Goal: Task Accomplishment & Management: Complete application form

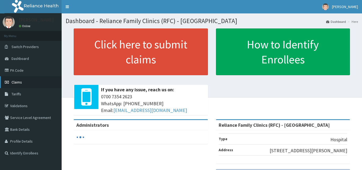
click at [30, 79] on link "Claims" at bounding box center [31, 82] width 62 height 12
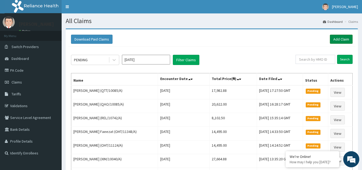
drag, startPoint x: 0, startPoint y: 0, endPoint x: 336, endPoint y: 41, distance: 338.8
click at [336, 41] on link "Add Claim" at bounding box center [341, 39] width 23 height 9
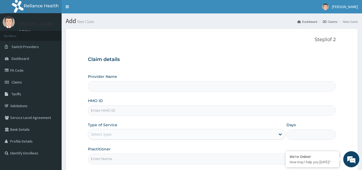
click at [139, 113] on input "HMO ID" at bounding box center [212, 110] width 248 height 10
type input "Reliance Family Clinics (RFC) - Gbagada"
paste input "PPI/10154/A"
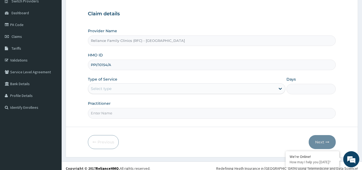
scroll to position [51, 0]
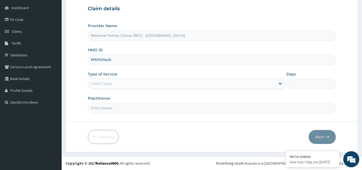
type input "PPI/10154/A"
click at [230, 84] on div "Select type" at bounding box center [182, 83] width 188 height 9
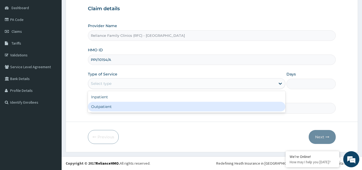
click at [189, 113] on input "Practitioner" at bounding box center [212, 108] width 248 height 10
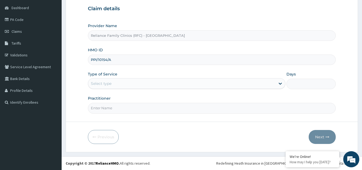
click at [183, 86] on div "Select type" at bounding box center [182, 83] width 188 height 9
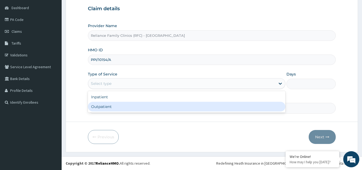
click at [168, 107] on div "Outpatient" at bounding box center [187, 107] width 198 height 10
type input "1"
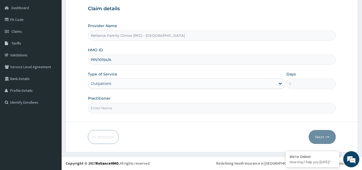
click at [168, 107] on input "Practitioner" at bounding box center [212, 108] width 248 height 10
type input "LOCUM"
click at [328, 136] on icon "button" at bounding box center [328, 137] width 4 height 4
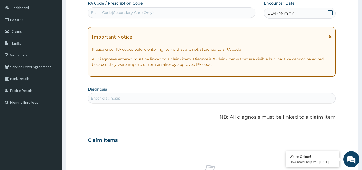
scroll to position [0, 0]
click at [210, 101] on div "Enter diagnosis" at bounding box center [212, 98] width 248 height 9
type input "[MEDICAL_DATA]"
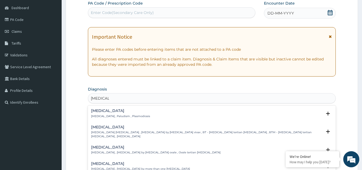
click at [109, 113] on div "[MEDICAL_DATA] [MEDICAL_DATA] , Paludism , Plasmodiosis" at bounding box center [120, 113] width 59 height 9
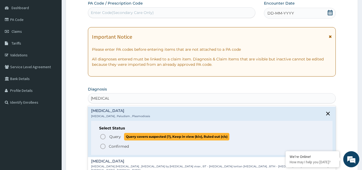
click at [105, 134] on icon "status option query" at bounding box center [103, 136] width 6 height 6
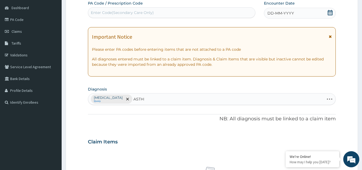
type input "ASTHMA"
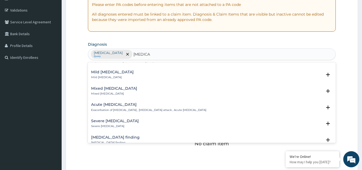
scroll to position [82, 0]
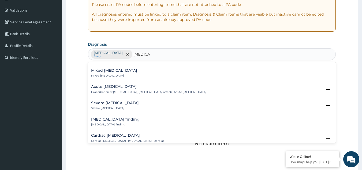
click at [150, 90] on p "Exacerbation of asthma , Asthma attack , Acute asthma" at bounding box center [148, 92] width 115 height 4
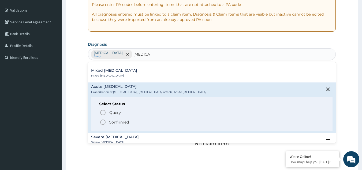
click at [119, 120] on p "Confirmed" at bounding box center [119, 121] width 20 height 5
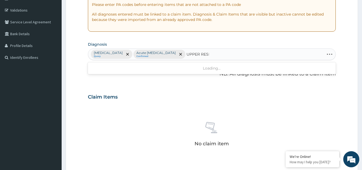
type input "UPPER RESPI"
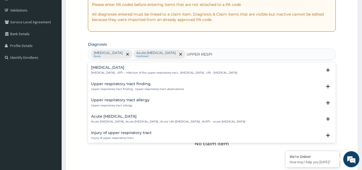
click at [139, 66] on h4 "Upper respiratory infection" at bounding box center [164, 67] width 146 height 4
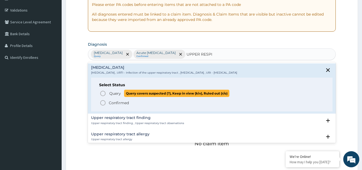
click at [116, 95] on span "Query" at bounding box center [115, 93] width 12 height 5
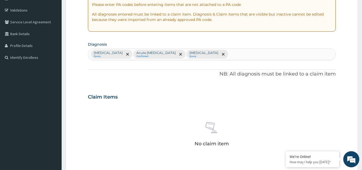
scroll to position [0, 0]
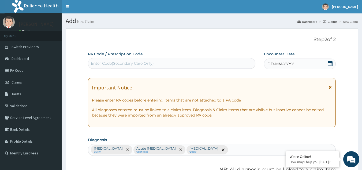
click at [330, 88] on icon at bounding box center [330, 87] width 3 height 4
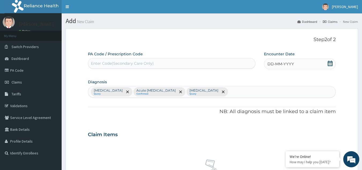
click at [324, 68] on div "DD-MM-YYYY" at bounding box center [300, 63] width 72 height 11
click at [311, 106] on div "13" at bounding box center [312, 106] width 8 height 8
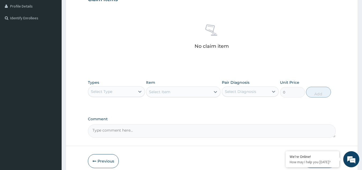
scroll to position [142, 0]
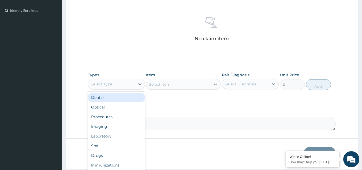
click at [132, 84] on div "Select Type" at bounding box center [111, 84] width 47 height 9
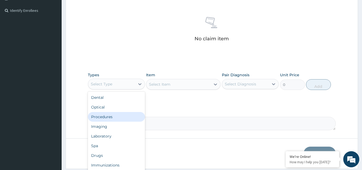
click at [116, 121] on div "Procedures" at bounding box center [116, 117] width 57 height 10
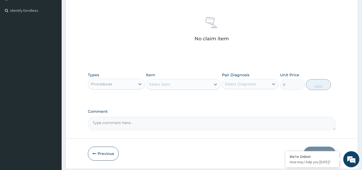
click at [172, 82] on div "Select Item" at bounding box center [178, 84] width 64 height 9
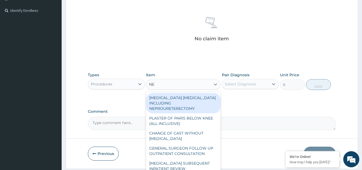
type input "NEB"
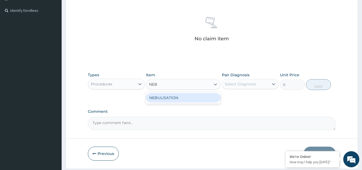
click at [181, 98] on div "NEBULISATION" at bounding box center [183, 98] width 75 height 10
type input "5106.25"
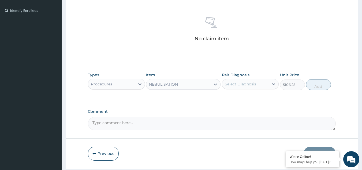
click at [246, 85] on div "Select Diagnosis" at bounding box center [240, 83] width 31 height 5
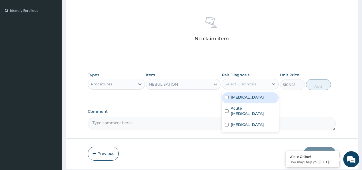
click at [245, 95] on div "Malaria" at bounding box center [250, 97] width 57 height 11
checkbox input "true"
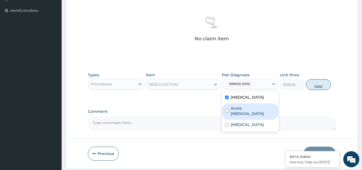
click at [244, 108] on label "Acute asthma" at bounding box center [253, 110] width 45 height 11
checkbox input "true"
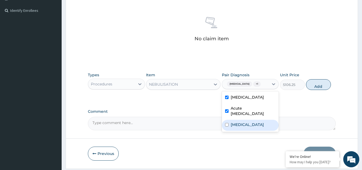
click at [245, 123] on label "Upper respiratory infection" at bounding box center [247, 124] width 33 height 5
checkbox input "true"
click at [317, 83] on button "Add" at bounding box center [318, 84] width 25 height 11
type input "0"
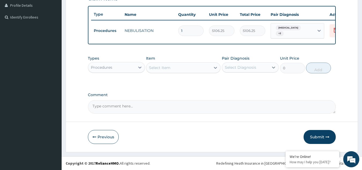
scroll to position [138, 0]
click at [210, 69] on div "Select Item" at bounding box center [178, 67] width 64 height 9
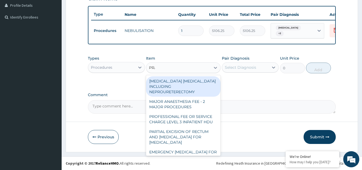
type input "PRAC"
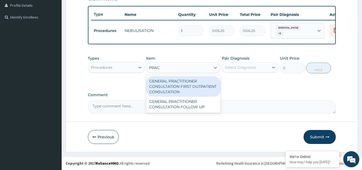
click at [187, 89] on div "GENERAL PRACTITIONER CONSULTATION FIRST OUTPATIENT CONSULTATION" at bounding box center [183, 86] width 75 height 20
type input "3370.125"
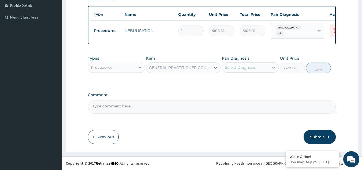
click at [238, 70] on div "Select Diagnosis" at bounding box center [245, 67] width 47 height 9
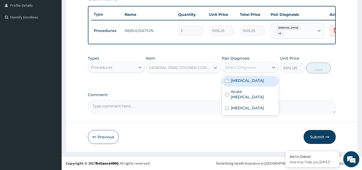
click at [237, 87] on div "Acute asthma" at bounding box center [250, 95] width 57 height 16
checkbox input "true"
click at [237, 84] on div "Malaria" at bounding box center [250, 81] width 57 height 11
checkbox input "true"
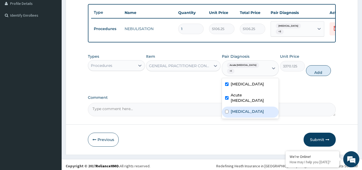
click at [240, 109] on label "Upper respiratory infection" at bounding box center [247, 111] width 33 height 5
checkbox input "true"
click at [319, 67] on button "Add" at bounding box center [318, 70] width 25 height 11
type input "0"
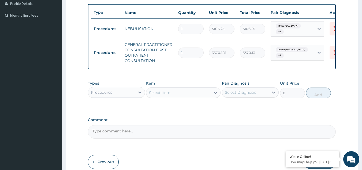
click at [112, 93] on div "Procedures" at bounding box center [101, 92] width 21 height 5
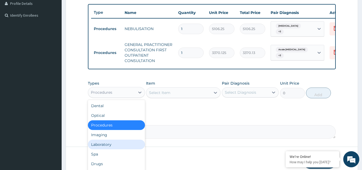
click at [109, 144] on div "Laboratory" at bounding box center [116, 144] width 57 height 10
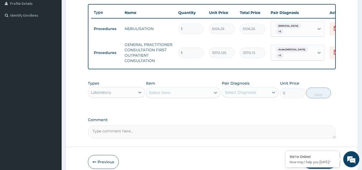
click at [173, 95] on div "Select Item" at bounding box center [178, 92] width 64 height 9
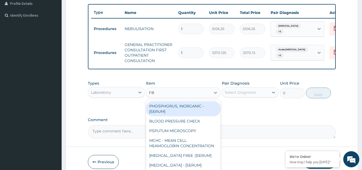
type input "FBC"
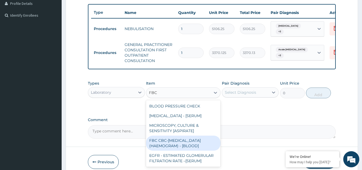
click at [189, 142] on div "FBC CBC-COMPLETE BLOOD COUNT (HAEMOGRAM) - [BLOOD]" at bounding box center [183, 142] width 75 height 15
type input "4085"
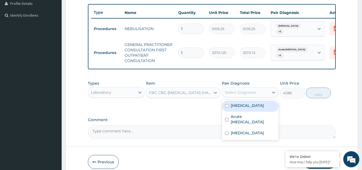
click at [245, 97] on div "Select Diagnosis" at bounding box center [245, 92] width 47 height 9
click at [246, 107] on div "Malaria" at bounding box center [250, 106] width 57 height 11
checkbox input "true"
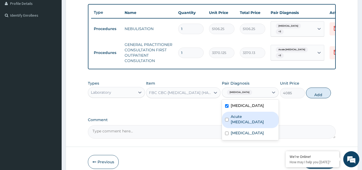
click at [246, 120] on label "Acute asthma" at bounding box center [253, 119] width 45 height 11
checkbox input "true"
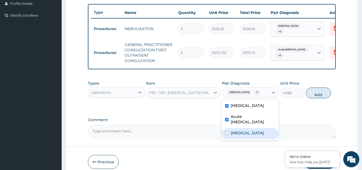
click at [248, 132] on label "Upper respiratory infection" at bounding box center [247, 132] width 33 height 5
checkbox input "true"
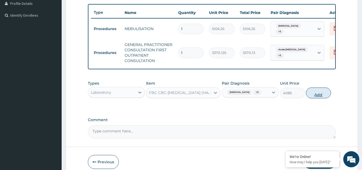
click at [314, 95] on button "Add" at bounding box center [318, 92] width 25 height 11
type input "0"
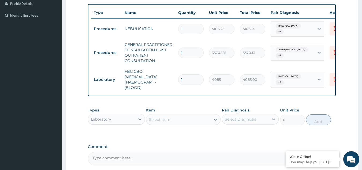
click at [188, 125] on div "Select Item" at bounding box center [183, 119] width 75 height 11
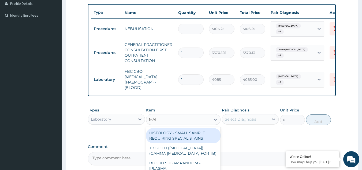
type input "MALA"
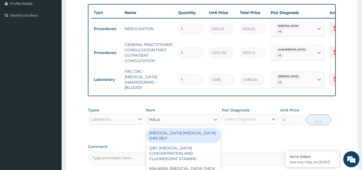
click at [188, 131] on div "MALARIA PARASITE (MP) RDT" at bounding box center [183, 135] width 75 height 15
type input "1531.875"
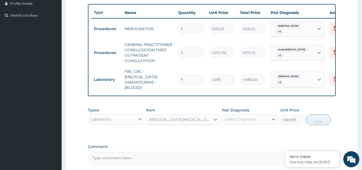
click at [241, 118] on div "Select Diagnosis" at bounding box center [240, 118] width 31 height 5
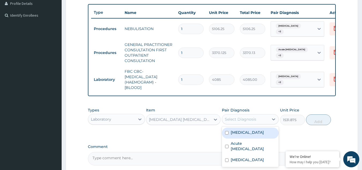
click at [241, 135] on label "Malaria" at bounding box center [247, 132] width 33 height 5
checkbox input "true"
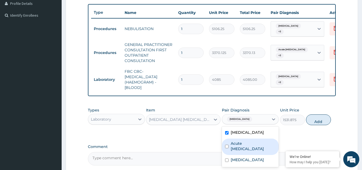
click at [242, 144] on label "Acute asthma" at bounding box center [253, 146] width 45 height 11
checkbox input "true"
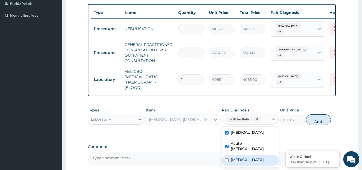
click at [243, 157] on label "Upper respiratory infection" at bounding box center [247, 159] width 33 height 5
checkbox input "true"
click at [316, 124] on button "Add" at bounding box center [318, 119] width 25 height 11
type input "0"
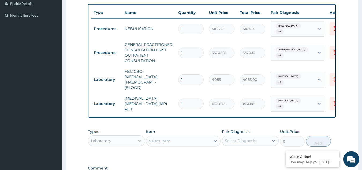
click at [135, 138] on div at bounding box center [140, 141] width 10 height 10
type input "DR"
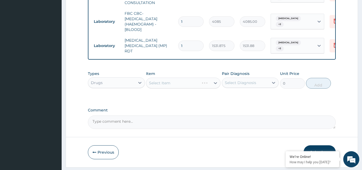
scroll to position [210, 0]
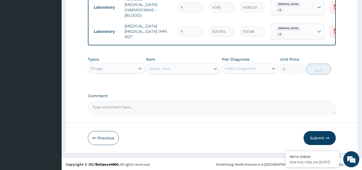
click at [185, 68] on div "Select Item" at bounding box center [178, 68] width 64 height 9
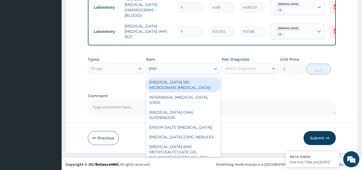
type input "SALB"
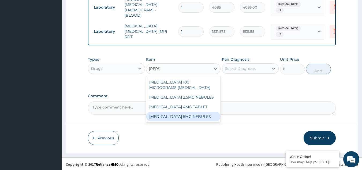
click at [200, 117] on div "SALBUTAMOL 5MG NEBULES" at bounding box center [183, 117] width 75 height 10
type input "516"
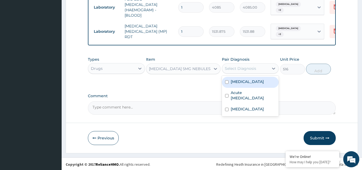
click at [241, 67] on div "Select Diagnosis" at bounding box center [240, 68] width 31 height 5
click at [240, 79] on label "Malaria" at bounding box center [247, 81] width 33 height 5
checkbox input "true"
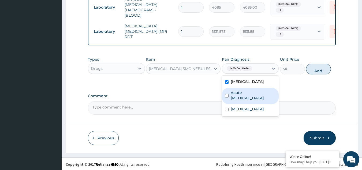
click at [240, 95] on div "Acute asthma" at bounding box center [250, 96] width 57 height 16
checkbox input "true"
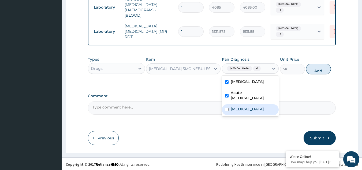
click at [241, 109] on label "Upper respiratory infection" at bounding box center [247, 108] width 33 height 5
checkbox input "true"
click at [311, 68] on button "Add" at bounding box center [318, 69] width 25 height 11
type input "0"
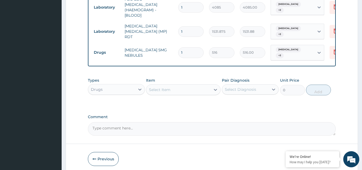
click at [168, 85] on div "Select Item" at bounding box center [178, 89] width 64 height 9
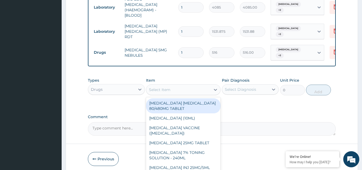
paste input "OMPERAZOLE"
type input "OMPERAZOLE"
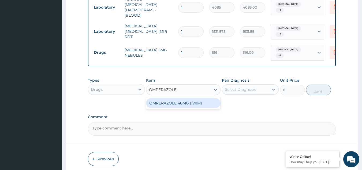
click at [180, 101] on div "OMPERAZOLE 40MG (IV/IM)" at bounding box center [183, 103] width 75 height 10
type input "2000"
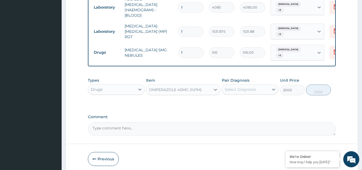
click at [246, 87] on div "Select Diagnosis" at bounding box center [240, 89] width 31 height 5
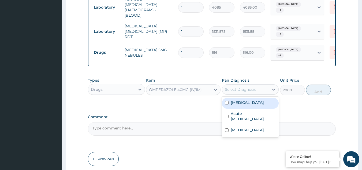
click at [246, 100] on div "Malaria" at bounding box center [250, 103] width 57 height 11
checkbox input "true"
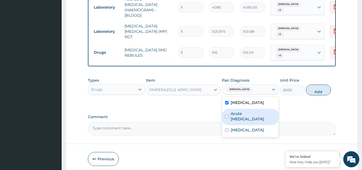
click at [247, 113] on div "Acute asthma" at bounding box center [250, 117] width 57 height 16
checkbox input "true"
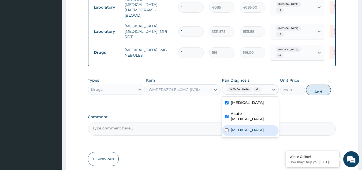
click at [245, 127] on label "Upper respiratory infection" at bounding box center [247, 129] width 33 height 5
checkbox input "true"
click at [325, 89] on button "Add" at bounding box center [318, 89] width 25 height 11
type input "0"
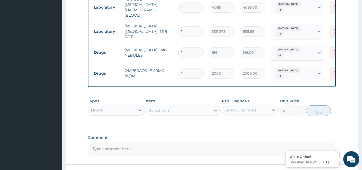
click at [164, 108] on div "Select Item" at bounding box center [159, 110] width 21 height 5
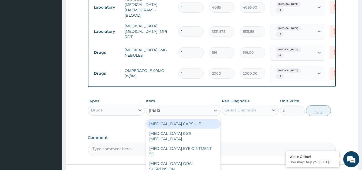
type input "LORAT"
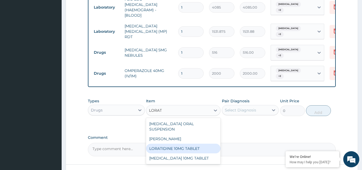
click at [177, 144] on div "LORATIDINE 10MG TABLET" at bounding box center [183, 149] width 75 height 10
type input "96"
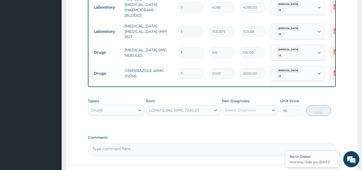
click at [239, 107] on div "Select Diagnosis" at bounding box center [240, 109] width 31 height 5
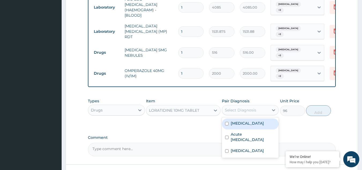
click at [240, 118] on div "Malaria" at bounding box center [250, 123] width 57 height 11
checkbox input "true"
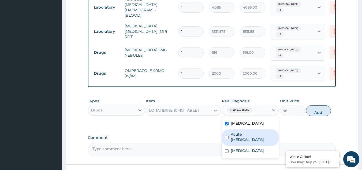
click at [240, 131] on label "Acute asthma" at bounding box center [253, 136] width 45 height 11
checkbox input "true"
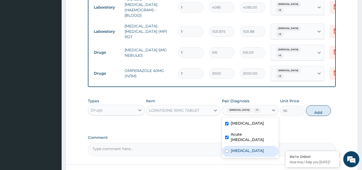
click at [242, 148] on label "Upper respiratory infection" at bounding box center [247, 150] width 33 height 5
checkbox input "true"
click at [322, 105] on button "Add" at bounding box center [318, 110] width 25 height 11
type input "0"
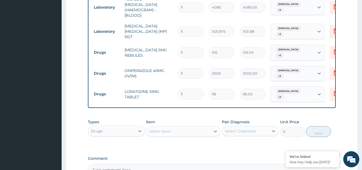
drag, startPoint x: 194, startPoint y: 80, endPoint x: 158, endPoint y: 77, distance: 36.1
click at [158, 84] on tr "Drugs LORATIDINE 10MG TABLET 1 96 96.00 Malaria + 2 Delete" at bounding box center [222, 94] width 263 height 21
type input "7"
type input "672.00"
type input "7"
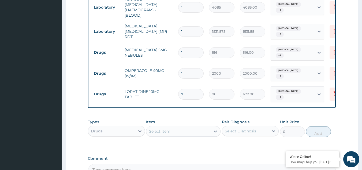
click at [172, 127] on div "Select Item" at bounding box center [178, 131] width 64 height 9
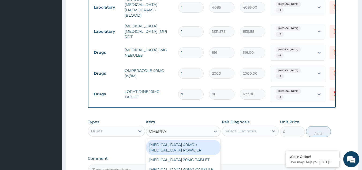
type input "OMEPRAZ"
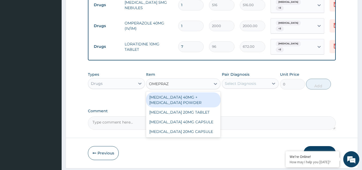
scroll to position [256, 0]
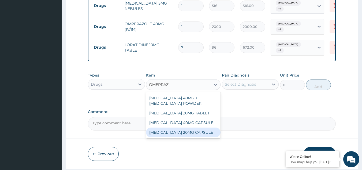
click at [161, 127] on div "OMEPRAZOLE 20MG CAPSULE" at bounding box center [183, 132] width 75 height 10
type input "100"
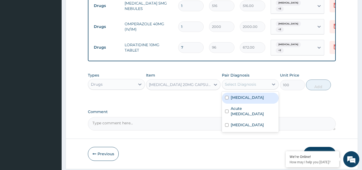
click at [262, 80] on div "Select Diagnosis" at bounding box center [245, 84] width 47 height 9
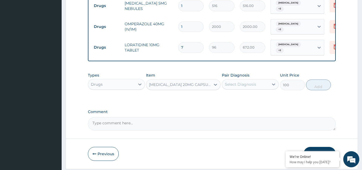
click at [257, 83] on div "Types Drugs Item OMEPRAZOLE 20MG CAPSULE Pair Diagnosis Select Diagnosis Unit P…" at bounding box center [212, 81] width 248 height 23
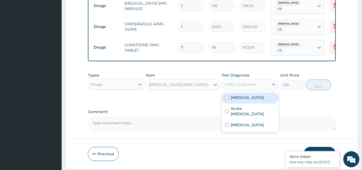
click at [253, 80] on div "Select Diagnosis" at bounding box center [245, 84] width 47 height 9
click at [252, 93] on div "Malaria" at bounding box center [250, 98] width 57 height 11
checkbox input "true"
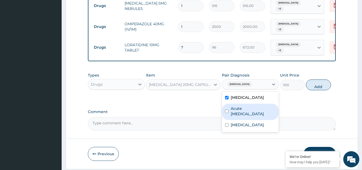
click at [250, 106] on div "Acute asthma" at bounding box center [250, 112] width 57 height 16
checkbox input "true"
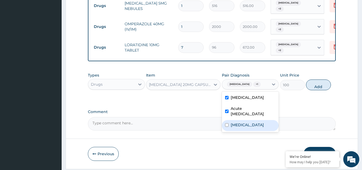
click at [250, 122] on label "Upper respiratory infection" at bounding box center [247, 124] width 33 height 5
checkbox input "true"
click at [319, 79] on button "Add" at bounding box center [318, 84] width 25 height 11
type input "0"
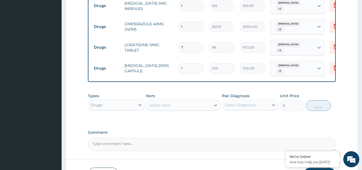
type input "14"
type input "1400.00"
type input "14"
click at [164, 102] on div "Select Item" at bounding box center [159, 104] width 21 height 5
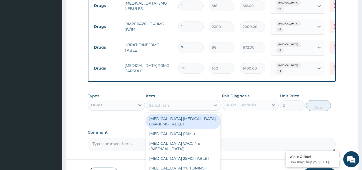
paste input "CLARITHROMYCIN"
type input "CLARITHROMYCIN"
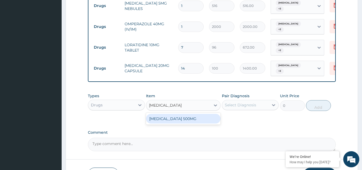
click at [176, 114] on div "CLARITHROMYCIN 500MG" at bounding box center [183, 119] width 75 height 10
type input "431.25"
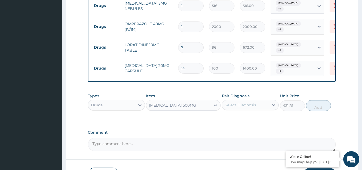
click at [257, 101] on div "Select Diagnosis" at bounding box center [245, 105] width 47 height 9
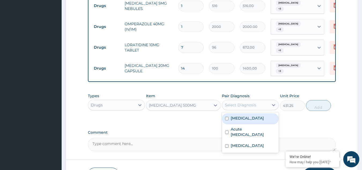
click at [252, 113] on div "Malaria" at bounding box center [250, 118] width 57 height 11
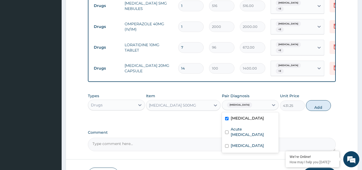
checkbox input "true"
click at [251, 126] on label "Acute asthma" at bounding box center [253, 131] width 45 height 11
checkbox input "true"
click at [250, 143] on label "Upper respiratory infection" at bounding box center [247, 145] width 33 height 5
checkbox input "true"
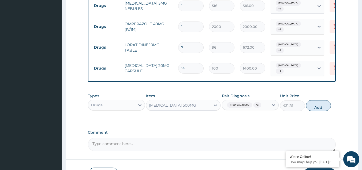
click at [321, 100] on button "Add" at bounding box center [318, 105] width 25 height 11
type input "0"
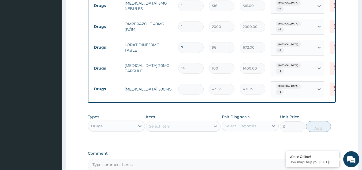
click at [204, 122] on div "Select Item" at bounding box center [178, 126] width 64 height 9
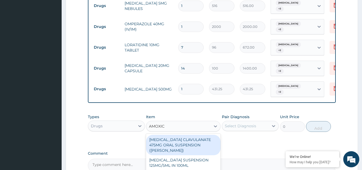
type input "AMOXICI"
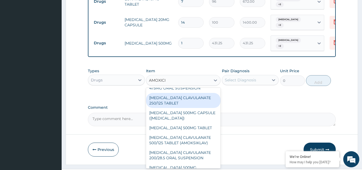
scroll to position [64, 0]
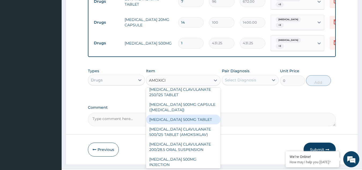
click at [181, 115] on div "AMOXICILLIN 500MG TABLET" at bounding box center [183, 120] width 75 height 10
type input "150"
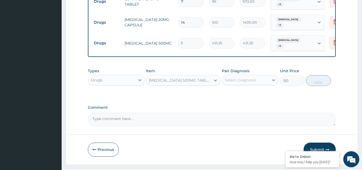
click at [257, 76] on div "Select Diagnosis" at bounding box center [245, 80] width 47 height 9
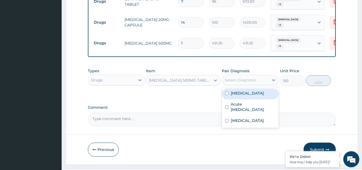
click at [255, 88] on div "Malaria" at bounding box center [250, 93] width 57 height 11
checkbox input "true"
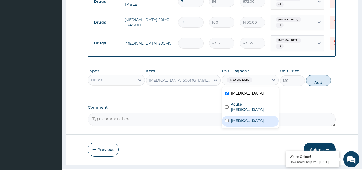
click at [248, 116] on div "Upper respiratory infection" at bounding box center [250, 121] width 57 height 11
checkbox input "true"
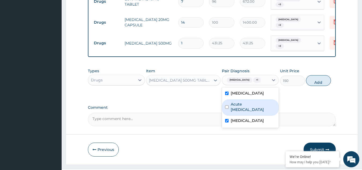
click at [248, 101] on label "Acute asthma" at bounding box center [253, 106] width 45 height 11
checkbox input "true"
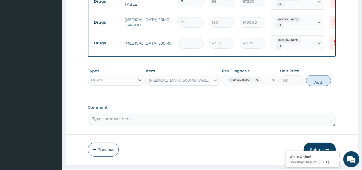
click at [315, 75] on button "Add" at bounding box center [318, 80] width 25 height 11
type input "0"
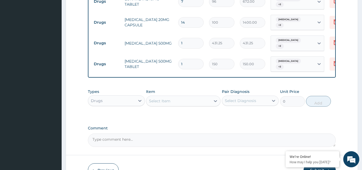
click at [194, 38] on input "1" at bounding box center [190, 43] width 25 height 10
type input "14"
type input "6037.50"
type input "14"
drag, startPoint x: 196, startPoint y: 49, endPoint x: 154, endPoint y: 50, distance: 41.3
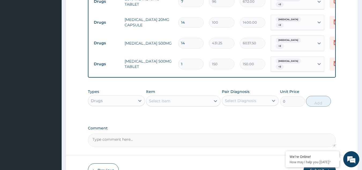
click at [154, 54] on tr "Drugs AMOXICILLIN 500MG TABLET 1 150 150.00 Malaria + 2 Delete" at bounding box center [222, 64] width 263 height 21
type input "2"
type input "300.00"
type input "28"
type input "4200.00"
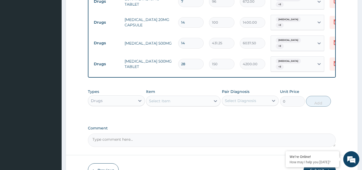
type input "28"
click at [160, 98] on div "Select Item" at bounding box center [159, 100] width 21 height 5
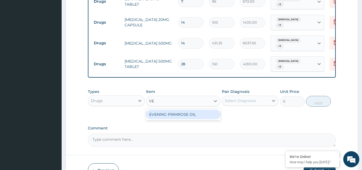
type input "V"
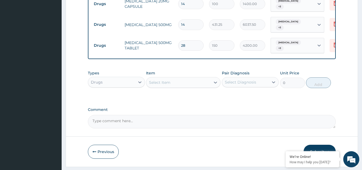
click at [331, 145] on button "Submit" at bounding box center [320, 152] width 32 height 14
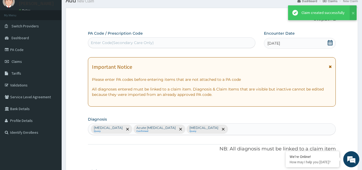
scroll to position [321, 0]
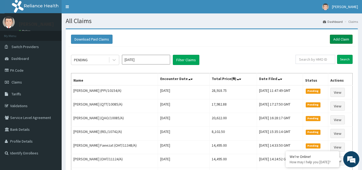
click at [335, 37] on link "Add Claim" at bounding box center [341, 39] width 23 height 9
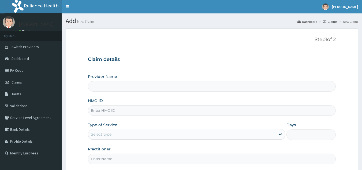
click at [186, 110] on input "HMO ID" at bounding box center [212, 110] width 248 height 10
paste input "PAA/10017/A"
type input "PAA/10017/A"
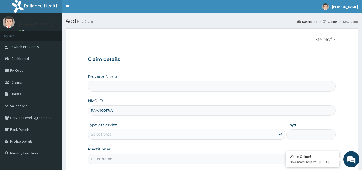
type input "Reliance Family Clinics (RFC) - Gbagada"
type input "PAA/10017/A"
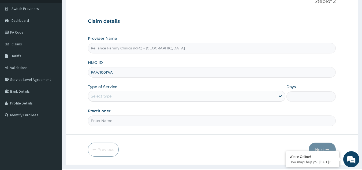
scroll to position [39, 0]
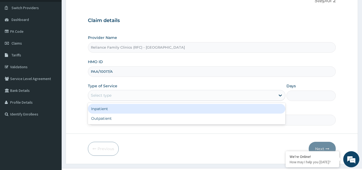
click at [197, 97] on div "Select type" at bounding box center [182, 95] width 188 height 9
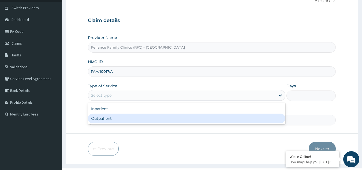
click at [161, 119] on div "Outpatient" at bounding box center [187, 118] width 198 height 10
type input "1"
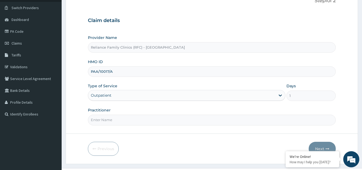
click at [161, 119] on input "Practitioner" at bounding box center [212, 120] width 248 height 10
type input "LOCUM"
click at [318, 145] on button "Next" at bounding box center [322, 149] width 27 height 14
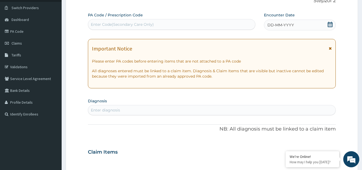
click at [189, 109] on div "Enter diagnosis" at bounding box center [212, 110] width 248 height 9
type input "PREGNANCY"
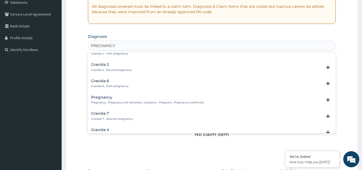
scroll to position [43, 0]
click at [163, 99] on div "Pregnancy Pregnancy , Pregnancy not delivered , Gestation , Pregnant , Pregnanc…" at bounding box center [147, 99] width 113 height 9
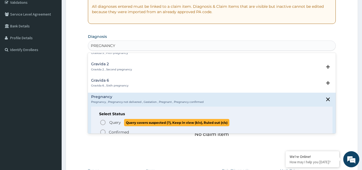
click at [113, 123] on span "Query" at bounding box center [115, 122] width 12 height 5
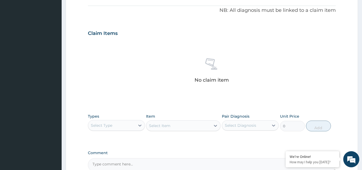
scroll to position [180, 0]
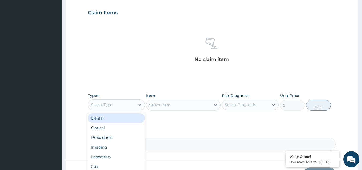
click at [113, 103] on div "Select Type" at bounding box center [111, 104] width 47 height 9
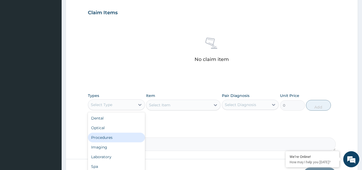
click at [118, 138] on div "Procedures" at bounding box center [116, 138] width 57 height 10
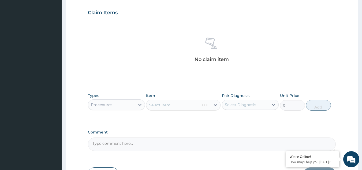
click at [188, 106] on div "Select Item" at bounding box center [183, 105] width 75 height 11
click at [188, 105] on div "Select Item" at bounding box center [183, 105] width 75 height 11
click at [188, 105] on div "Select Item" at bounding box center [178, 105] width 64 height 9
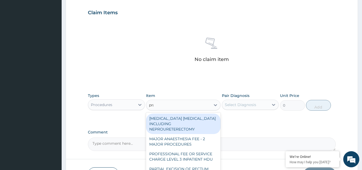
type input "prac"
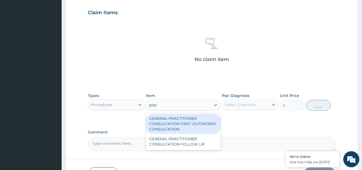
click at [190, 129] on div "GENERAL PRACTITIONER CONSULTATION FIRST OUTPATIENT CONSULTATION" at bounding box center [183, 123] width 75 height 20
type input "3370.125"
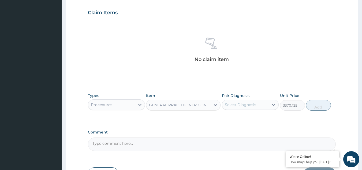
click at [247, 109] on div "Select Diagnosis" at bounding box center [245, 104] width 47 height 9
click at [243, 118] on label "Pregnancy" at bounding box center [241, 117] width 21 height 5
checkbox input "true"
click at [313, 105] on button "Add" at bounding box center [318, 105] width 25 height 11
type input "0"
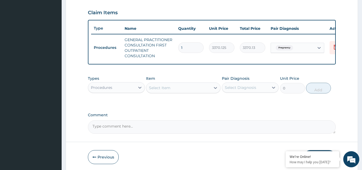
scroll to position [204, 0]
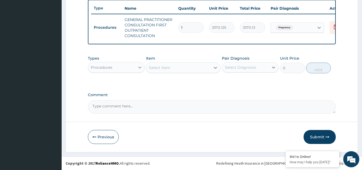
click at [137, 65] on icon at bounding box center [139, 67] width 5 height 5
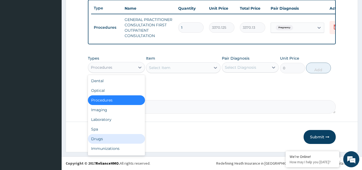
click at [104, 138] on div "Drugs" at bounding box center [116, 139] width 57 height 10
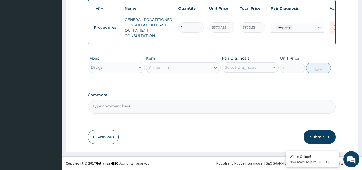
click at [133, 68] on div "Drugs" at bounding box center [111, 67] width 47 height 9
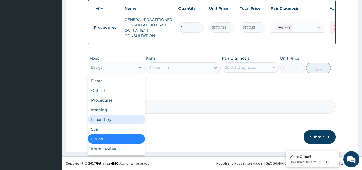
click at [113, 120] on div "Laboratory" at bounding box center [116, 120] width 57 height 10
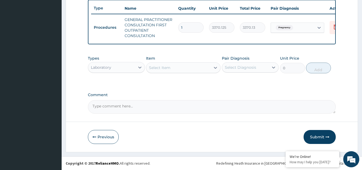
click at [163, 68] on div "Select Item" at bounding box center [159, 67] width 21 height 5
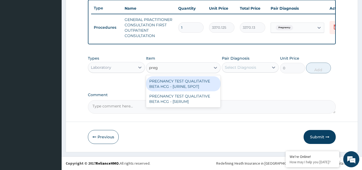
type input "pregn"
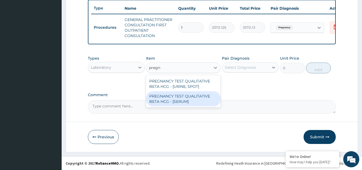
click at [174, 95] on div "PREGNANCY TEST QUALITATIVE BETA HCG - [SERUM]" at bounding box center [183, 98] width 75 height 15
type input "1225.5"
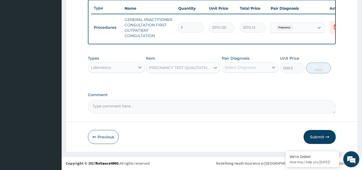
click at [249, 61] on div "Pair Diagnosis Select Diagnosis" at bounding box center [250, 65] width 57 height 18
click at [250, 65] on div "Select Diagnosis" at bounding box center [240, 67] width 31 height 5
click at [250, 78] on label "Pregnancy" at bounding box center [241, 80] width 21 height 5
checkbox input "true"
click at [319, 70] on button "Add" at bounding box center [318, 68] width 25 height 11
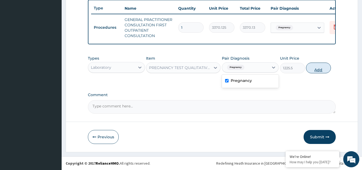
type input "0"
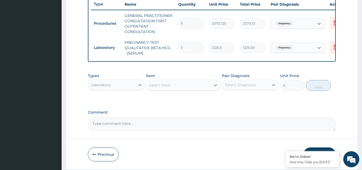
scroll to position [225, 0]
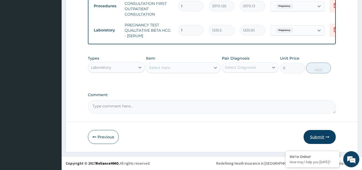
click at [320, 139] on button "Submit" at bounding box center [320, 137] width 32 height 14
click at [326, 136] on icon "button" at bounding box center [328, 137] width 4 height 4
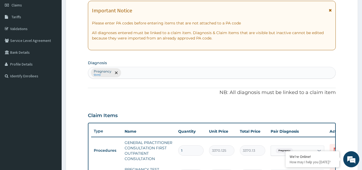
scroll to position [0, 0]
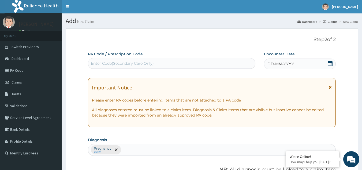
click at [316, 64] on div "DD-MM-YYYY" at bounding box center [300, 63] width 72 height 11
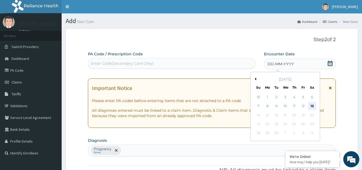
click at [313, 104] on div "13" at bounding box center [312, 106] width 8 height 8
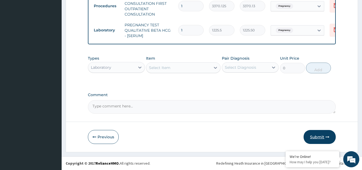
click at [312, 137] on button "Submit" at bounding box center [320, 137] width 32 height 14
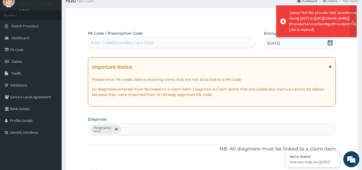
scroll to position [225, 0]
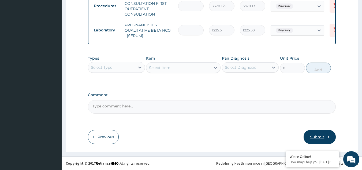
click at [319, 143] on button "Submit" at bounding box center [320, 137] width 32 height 14
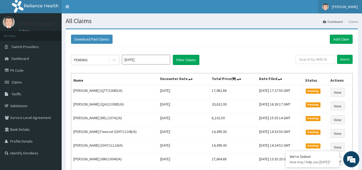
click at [347, 7] on span "[PERSON_NAME]" at bounding box center [345, 6] width 26 height 5
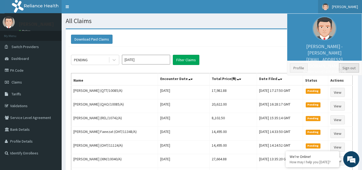
click at [351, 64] on link "Sign out" at bounding box center [349, 67] width 20 height 9
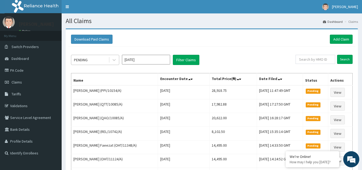
click at [102, 59] on div "PENDING" at bounding box center [89, 60] width 37 height 9
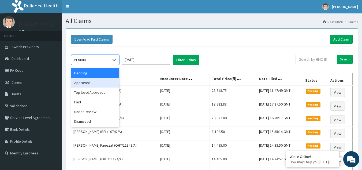
click at [89, 86] on div "Approved" at bounding box center [95, 83] width 48 height 10
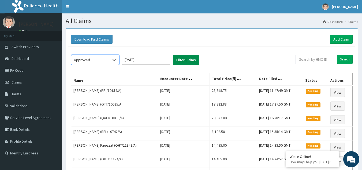
click at [190, 61] on button "Filter Claims" at bounding box center [186, 60] width 27 height 10
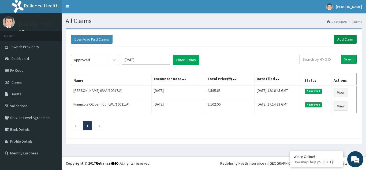
click at [339, 41] on link "Add Claim" at bounding box center [345, 39] width 23 height 9
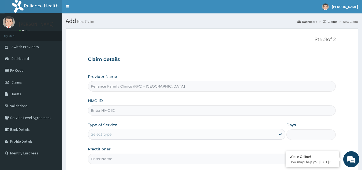
click at [155, 110] on input "HMO ID" at bounding box center [212, 110] width 248 height 10
paste input "RET/36815/A"
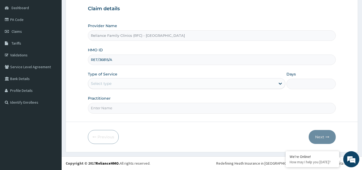
type input "RET/36815/A"
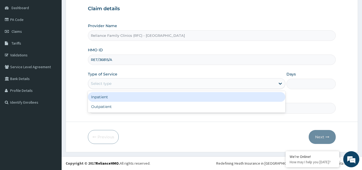
click at [170, 82] on div "Select type" at bounding box center [182, 83] width 188 height 9
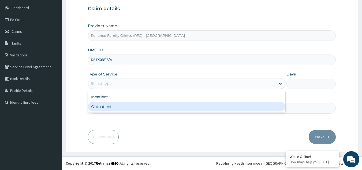
drag, startPoint x: 153, startPoint y: 98, endPoint x: 152, endPoint y: 102, distance: 3.5
click at [152, 102] on div "Inpatient Outpatient" at bounding box center [187, 101] width 198 height 21
click at [152, 102] on div "Outpatient" at bounding box center [187, 107] width 198 height 10
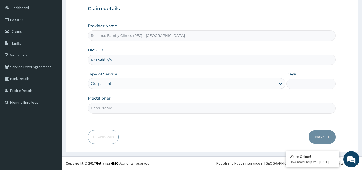
type input "1"
click at [146, 105] on input "Practitioner" at bounding box center [212, 108] width 248 height 10
type input "LOCUM"
click at [308, 136] on div "Previous Next" at bounding box center [212, 137] width 248 height 14
click at [313, 137] on button "Next" at bounding box center [322, 137] width 27 height 14
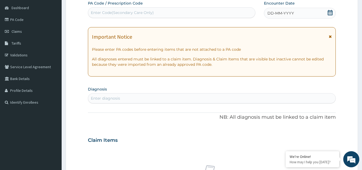
click at [156, 100] on div "Enter diagnosis" at bounding box center [212, 98] width 248 height 9
type input "[MEDICAL_DATA]"
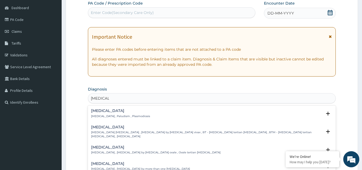
click at [118, 113] on div "[MEDICAL_DATA] [MEDICAL_DATA] , Paludism , Plasmodiosis" at bounding box center [120, 113] width 59 height 9
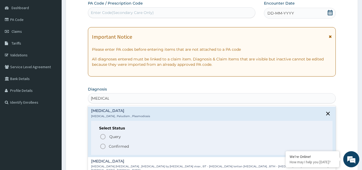
click at [117, 136] on span "Query" at bounding box center [115, 136] width 12 height 5
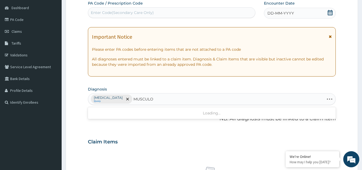
type input "MUSCULOS"
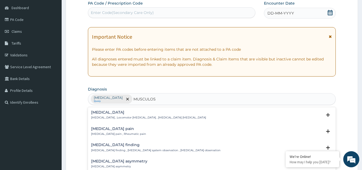
click at [113, 127] on h4 "[MEDICAL_DATA] pain" at bounding box center [118, 129] width 55 height 4
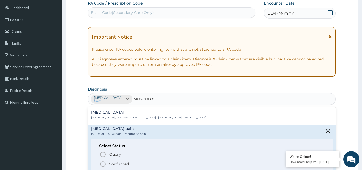
click at [113, 164] on p "Confirmed" at bounding box center [119, 163] width 20 height 5
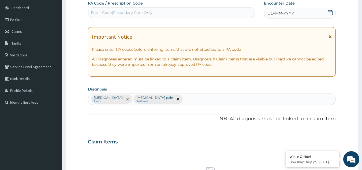
click at [332, 39] on span at bounding box center [330, 38] width 3 height 9
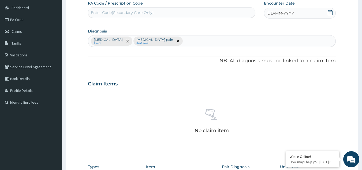
click at [320, 14] on div "DD-MM-YYYY" at bounding box center [300, 13] width 72 height 11
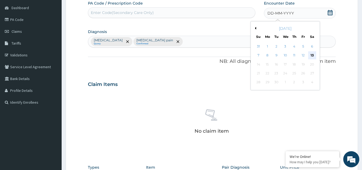
click at [312, 56] on div "13" at bounding box center [312, 56] width 8 height 8
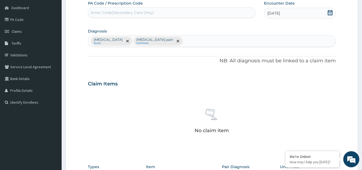
scroll to position [159, 0]
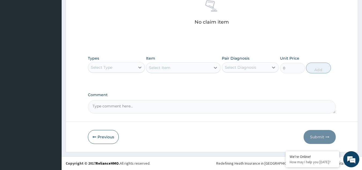
click at [107, 69] on div "Select Type" at bounding box center [101, 67] width 21 height 5
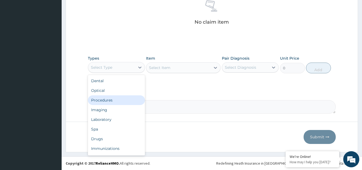
click at [109, 101] on div "Procedures" at bounding box center [116, 100] width 57 height 10
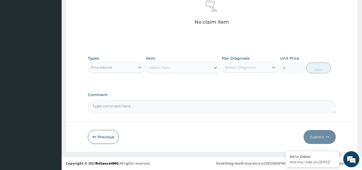
click at [176, 70] on div "Select Item" at bounding box center [178, 67] width 64 height 9
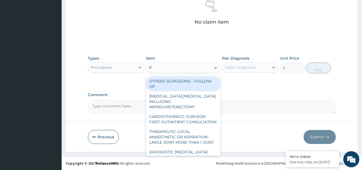
type input "PRAC"
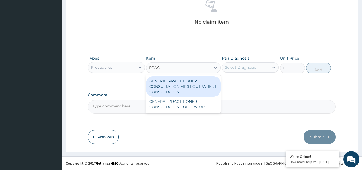
click at [179, 86] on div "GENERAL PRACTITIONER CONSULTATION FIRST OUTPATIENT CONSULTATION" at bounding box center [183, 86] width 75 height 20
type input "3370.125"
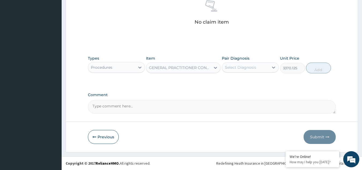
click at [238, 69] on div "Select Diagnosis" at bounding box center [240, 67] width 31 height 5
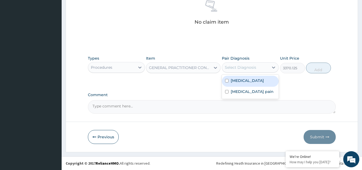
click at [237, 79] on label "[MEDICAL_DATA]" at bounding box center [247, 80] width 33 height 5
checkbox input "true"
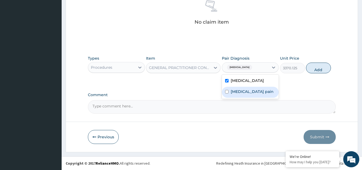
click at [239, 89] on label "[MEDICAL_DATA] pain" at bounding box center [252, 91] width 43 height 5
checkbox input "true"
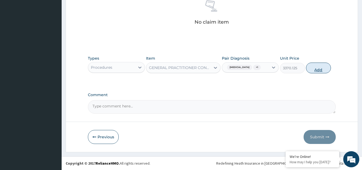
click at [322, 70] on button "Add" at bounding box center [318, 68] width 25 height 11
type input "0"
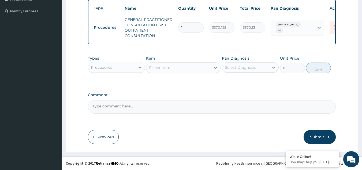
click at [126, 69] on div "Procedures" at bounding box center [111, 67] width 47 height 9
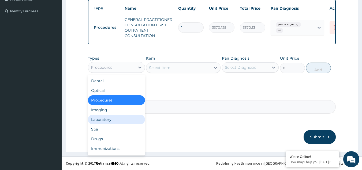
click at [109, 117] on div "Laboratory" at bounding box center [116, 120] width 57 height 10
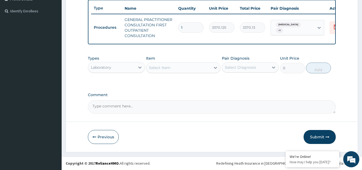
click at [207, 65] on div "Select Item" at bounding box center [178, 67] width 64 height 9
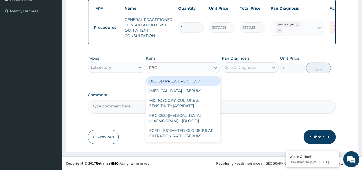
type input "FBC"
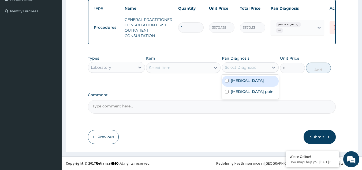
click at [252, 64] on div "Select Diagnosis" at bounding box center [245, 67] width 47 height 9
click at [204, 68] on div "Select Item" at bounding box center [178, 67] width 64 height 9
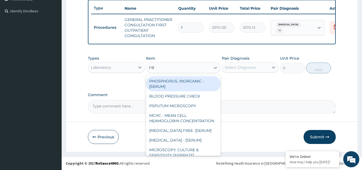
type input "FBC"
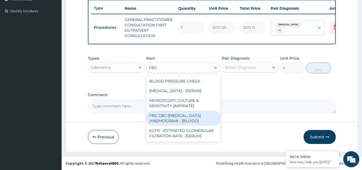
click at [195, 113] on div "FBC CBC-[MEDICAL_DATA] (HAEMOGRAM) - [BLOOD]" at bounding box center [183, 118] width 75 height 15
type input "4085"
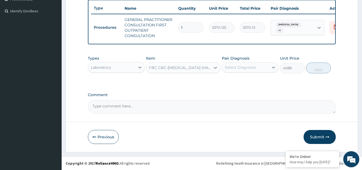
click at [241, 66] on div "Select Diagnosis" at bounding box center [240, 67] width 31 height 5
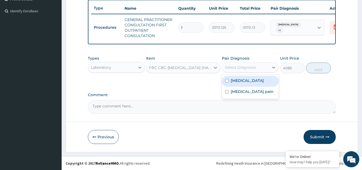
click at [241, 77] on div "[MEDICAL_DATA]" at bounding box center [250, 81] width 57 height 11
checkbox input "true"
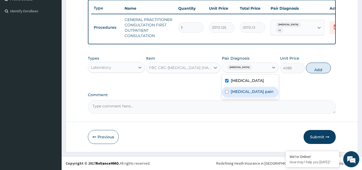
click at [242, 92] on label "[MEDICAL_DATA] pain" at bounding box center [252, 91] width 43 height 5
checkbox input "true"
click at [313, 68] on button "Add" at bounding box center [318, 68] width 25 height 11
type input "0"
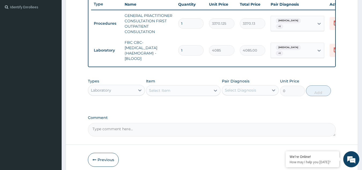
click at [203, 95] on div "Select Item" at bounding box center [178, 90] width 64 height 9
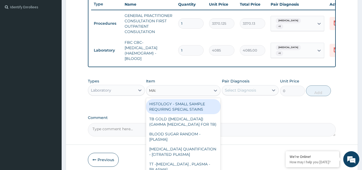
type input "MALA"
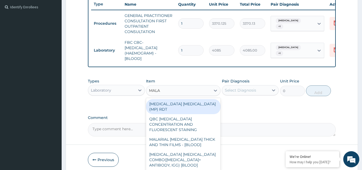
click at [200, 109] on div "[MEDICAL_DATA] [MEDICAL_DATA] (MP) RDT" at bounding box center [183, 106] width 75 height 15
type input "1531.875"
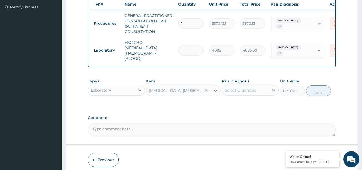
click at [236, 92] on div "Select Diagnosis" at bounding box center [240, 89] width 31 height 5
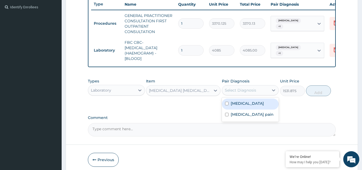
click at [237, 103] on div "[MEDICAL_DATA]" at bounding box center [250, 103] width 57 height 11
checkbox input "true"
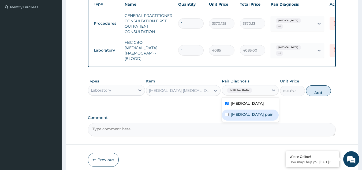
click at [240, 120] on div "[MEDICAL_DATA] pain" at bounding box center [250, 114] width 57 height 11
checkbox input "true"
click at [314, 94] on button "Add" at bounding box center [318, 90] width 25 height 11
type input "0"
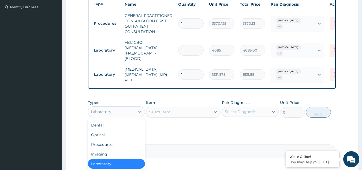
click at [126, 113] on div "Laboratory" at bounding box center [111, 111] width 47 height 9
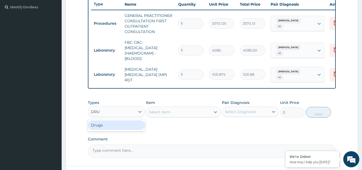
type input "DRUG"
click at [176, 113] on div "Select Item" at bounding box center [183, 111] width 75 height 11
click at [176, 113] on div "Select Item" at bounding box center [178, 112] width 64 height 9
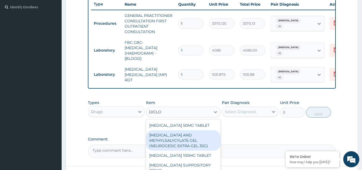
type input "DICLOM"
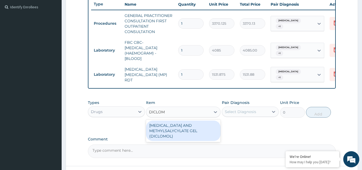
click at [184, 133] on div "[MEDICAL_DATA] AND METHYLSALYCYLATE GEL (DICLOMOL)" at bounding box center [183, 130] width 75 height 20
type input "1437.5"
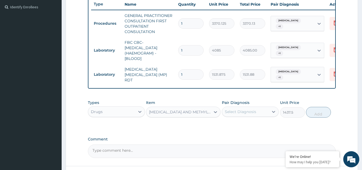
click at [269, 104] on div "Pair Diagnosis Select Diagnosis" at bounding box center [250, 109] width 57 height 18
click at [243, 123] on div "Types Drugs Item [MEDICAL_DATA] AND METHYLSALYCYLATE GEL (DICLOMOL) Pair Diagno…" at bounding box center [212, 112] width 248 height 31
click at [248, 113] on div "Select Diagnosis" at bounding box center [240, 111] width 31 height 5
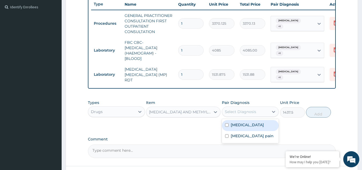
click at [244, 127] on label "[MEDICAL_DATA]" at bounding box center [247, 124] width 33 height 5
checkbox input "true"
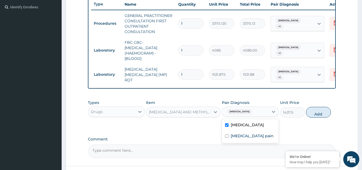
click at [244, 134] on div "[MEDICAL_DATA] pain" at bounding box center [250, 136] width 57 height 11
checkbox input "true"
click at [310, 116] on button "Add" at bounding box center [318, 112] width 25 height 11
type input "0"
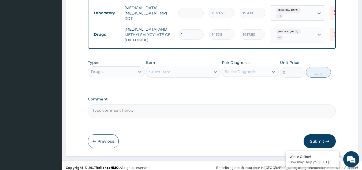
click at [305, 144] on button "Submit" at bounding box center [320, 141] width 32 height 14
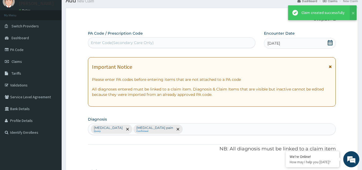
scroll to position [207, 0]
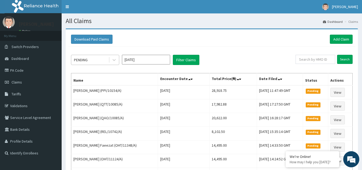
click at [97, 64] on div "PENDING" at bounding box center [89, 60] width 37 height 9
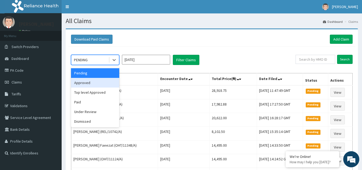
click at [93, 82] on div "Approved" at bounding box center [95, 83] width 48 height 10
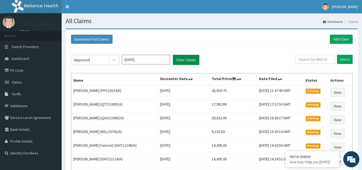
click at [181, 61] on button "Filter Claims" at bounding box center [186, 60] width 27 height 10
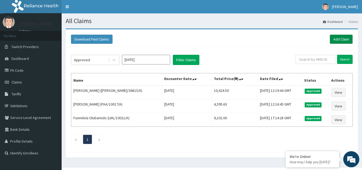
click at [336, 42] on link "Add Claim" at bounding box center [341, 39] width 23 height 9
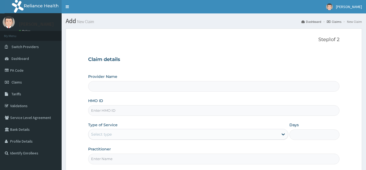
type input "Reliance Family Clinics (RFC) - [GEOGRAPHIC_DATA]"
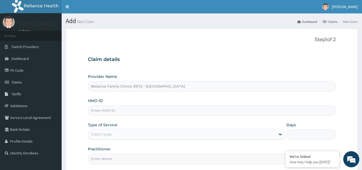
click at [154, 110] on input "HMO ID" at bounding box center [212, 110] width 248 height 10
paste input "HIA/10408/A"
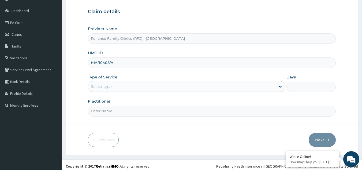
scroll to position [51, 0]
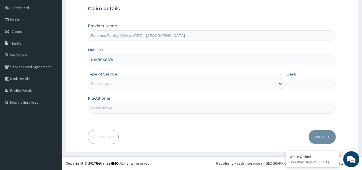
type input "HIA/10408/A"
click at [176, 82] on div "Select type" at bounding box center [182, 83] width 188 height 9
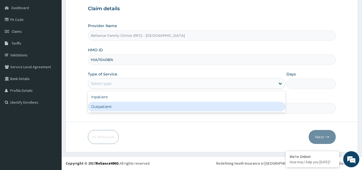
click at [147, 106] on div "Outpatient" at bounding box center [187, 107] width 198 height 10
type input "1"
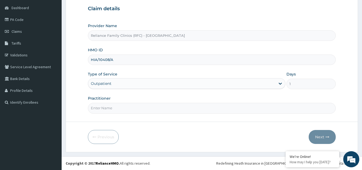
click at [147, 109] on input "Practitioner" at bounding box center [212, 108] width 248 height 10
type input ";"
type input "LOCUM"
click at [322, 138] on button "Next" at bounding box center [322, 137] width 27 height 14
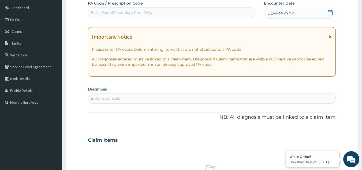
click at [238, 96] on div "Enter diagnosis" at bounding box center [212, 98] width 248 height 9
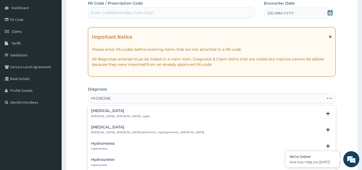
type input "HYDRONEP"
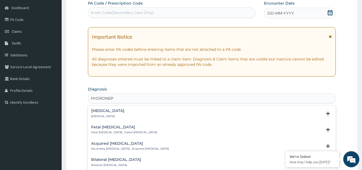
click at [105, 111] on h4 "Hydronephrosis" at bounding box center [107, 111] width 33 height 4
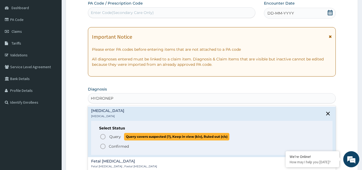
click at [109, 138] on p "Query Query covers suspected (?), Keep in view (kiv), Ruled out (r/o)" at bounding box center [169, 136] width 121 height 7
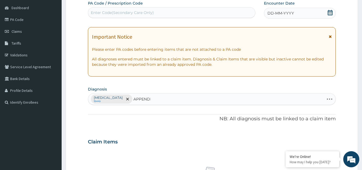
type input "APPENDIC"
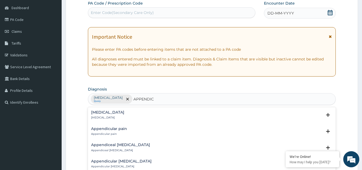
click at [94, 112] on h4 "Appendicitis" at bounding box center [107, 112] width 33 height 4
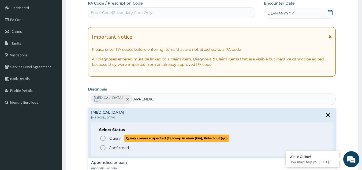
click at [102, 138] on icon "status option query" at bounding box center [103, 138] width 6 height 6
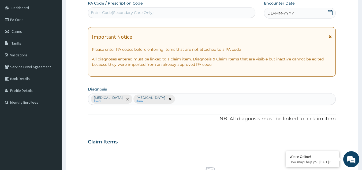
click at [332, 37] on icon at bounding box center [330, 37] width 3 height 4
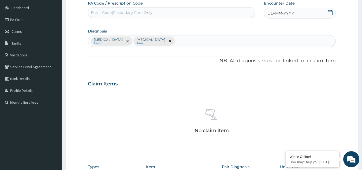
click at [298, 3] on div "Encounter Date DD-MM-YYYY" at bounding box center [300, 10] width 72 height 18
click at [298, 12] on div "DD-MM-YYYY" at bounding box center [300, 13] width 72 height 11
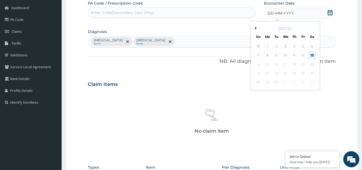
click at [312, 54] on div "13" at bounding box center [312, 56] width 8 height 8
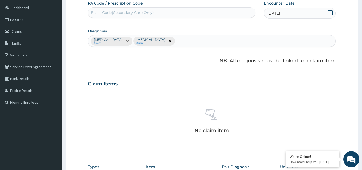
scroll to position [159, 0]
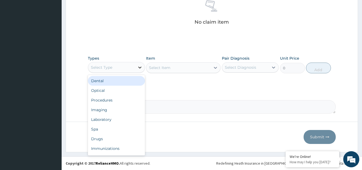
click at [136, 71] on div at bounding box center [140, 68] width 10 height 10
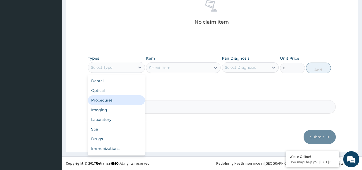
click at [124, 101] on div "Procedures" at bounding box center [116, 100] width 57 height 10
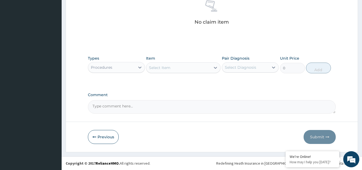
click at [196, 69] on div "Select Item" at bounding box center [178, 67] width 64 height 9
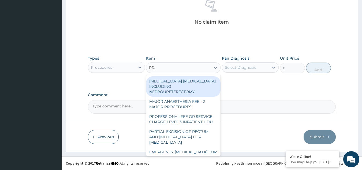
type input "PRAC"
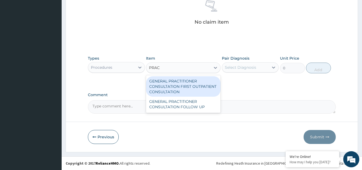
click at [196, 86] on div "GENERAL PRACTITIONER CONSULTATION FIRST OUTPATIENT CONSULTATION" at bounding box center [183, 86] width 75 height 20
type input "3370.125"
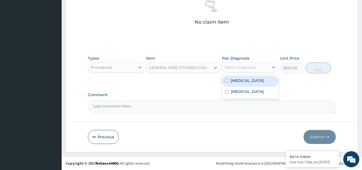
click at [238, 65] on div "Select Diagnosis" at bounding box center [240, 67] width 31 height 5
click at [238, 85] on div "Hydronephrosis" at bounding box center [250, 81] width 57 height 11
checkbox input "true"
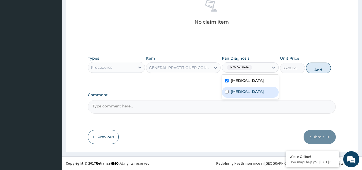
click at [238, 95] on div "Appendicitis" at bounding box center [250, 92] width 57 height 11
checkbox input "true"
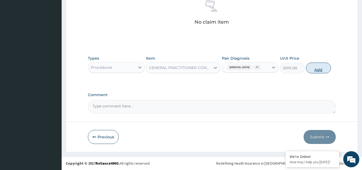
click at [320, 66] on button "Add" at bounding box center [318, 68] width 25 height 11
type input "0"
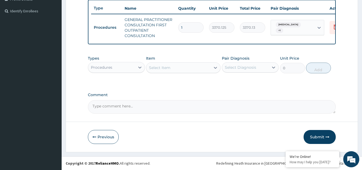
scroll to position [146, 0]
click at [184, 71] on div "Select Item" at bounding box center [178, 67] width 64 height 9
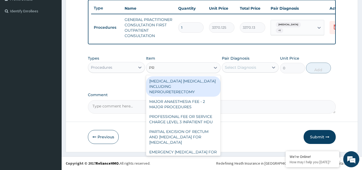
type input "P"
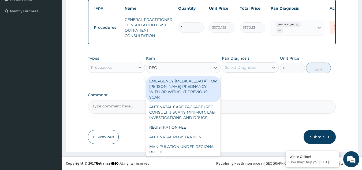
type input "REGI"
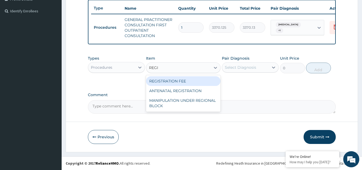
type input "2042.5"
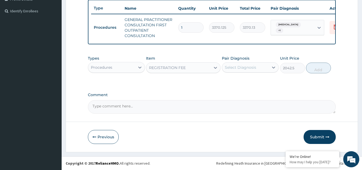
click at [238, 70] on div "Select Diagnosis" at bounding box center [245, 67] width 47 height 9
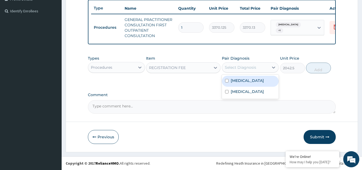
click at [238, 89] on label "Appendicitis" at bounding box center [247, 91] width 33 height 5
checkbox input "true"
click at [239, 78] on label "Hydronephrosis" at bounding box center [247, 80] width 33 height 5
checkbox input "true"
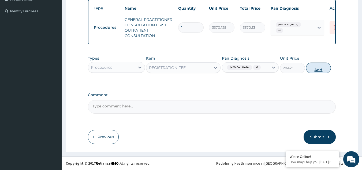
click at [315, 67] on button "Add" at bounding box center [318, 68] width 25 height 11
type input "0"
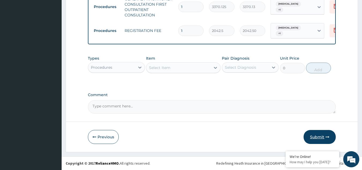
click at [322, 136] on button "Submit" at bounding box center [320, 137] width 32 height 14
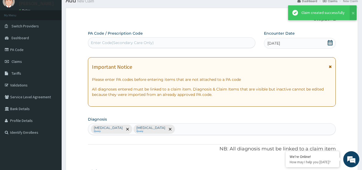
scroll to position [164, 0]
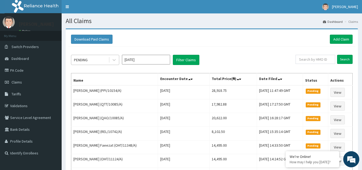
click at [88, 61] on div "PENDING" at bounding box center [81, 59] width 14 height 5
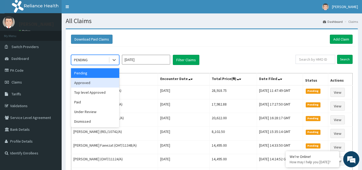
click at [93, 87] on div "Approved" at bounding box center [95, 83] width 48 height 10
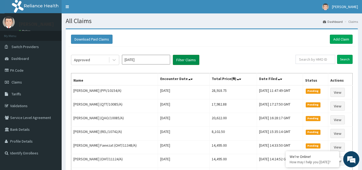
click at [176, 63] on button "Filter Claims" at bounding box center [186, 60] width 27 height 10
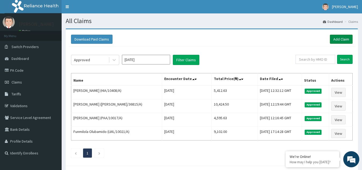
click at [340, 39] on link "Add Claim" at bounding box center [341, 39] width 23 height 9
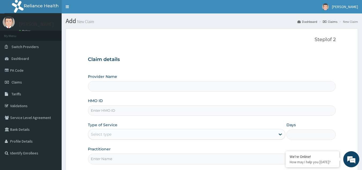
type input "Reliance Family Clinics (RFC) - [GEOGRAPHIC_DATA]"
click at [156, 112] on input "HMO ID" at bounding box center [212, 110] width 248 height 10
paste input "TDP/10404/A"
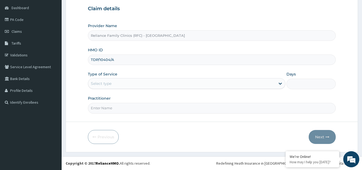
type input "TDP/10404/A"
click at [152, 84] on div "Select type" at bounding box center [182, 83] width 188 height 9
drag, startPoint x: 147, startPoint y: 90, endPoint x: 141, endPoint y: 100, distance: 12.0
click at [141, 100] on div "Provider Name Reliance Family Clinics (RFC) - Gbagada HMO ID TDP/10404/A Type o…" at bounding box center [212, 68] width 248 height 90
click at [143, 84] on div "Select type" at bounding box center [182, 83] width 188 height 9
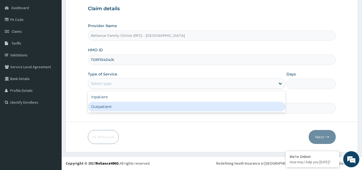
click at [125, 109] on div "Outpatient" at bounding box center [187, 107] width 198 height 10
type input "1"
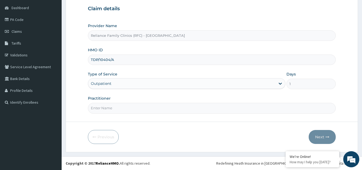
click at [125, 108] on input "Practitioner" at bounding box center [212, 108] width 248 height 10
type input "LOCUM"
click at [314, 134] on button "Next" at bounding box center [322, 137] width 27 height 14
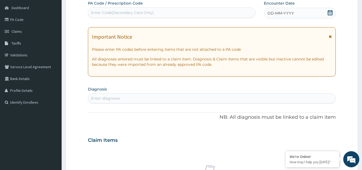
click at [143, 97] on div "Enter diagnosis" at bounding box center [212, 98] width 248 height 9
type input "INSOMNI"
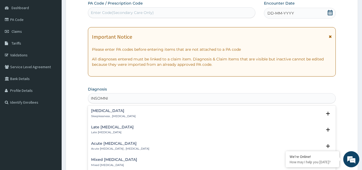
click at [113, 113] on h4 "Insomnia" at bounding box center [113, 111] width 45 height 4
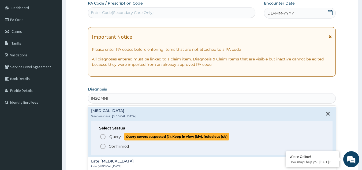
click at [107, 136] on span "Query Query covers suspected (?), Keep in view (kiv), Ruled out (r/o)" at bounding box center [212, 136] width 225 height 7
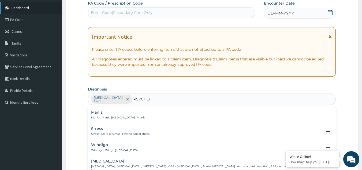
type input "PSYCHO"
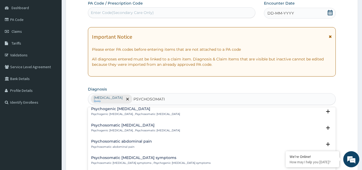
scroll to position [0, 0]
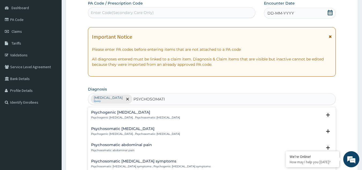
type input "PSYCHOSOMATI"
click at [200, 83] on div "PA Code / Prescription Code Enter Code(Secondary Care Only) Encounter Date DD-M…" at bounding box center [212, 140] width 248 height 279
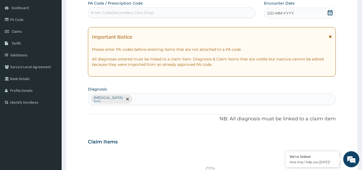
click at [172, 100] on div "Insomnia Query" at bounding box center [212, 98] width 248 height 11
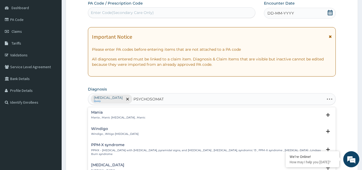
type input "PSYCHOSOMATI"
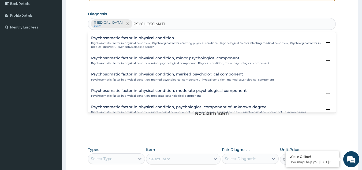
scroll to position [72, 0]
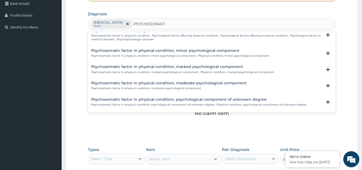
click at [186, 57] on p "Psychosomatic factor in physical condition, minor psychological component , Phy…" at bounding box center [180, 56] width 178 height 4
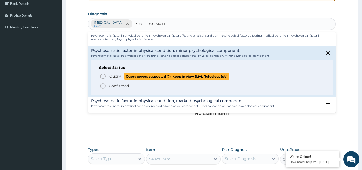
click at [117, 76] on span "Query" at bounding box center [115, 75] width 12 height 5
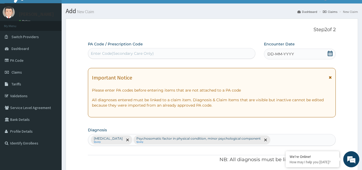
scroll to position [29, 0]
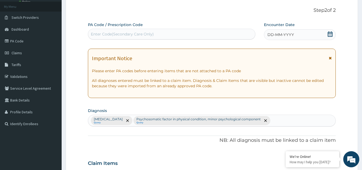
click at [291, 37] on span "DD-MM-YYYY" at bounding box center [281, 34] width 27 height 5
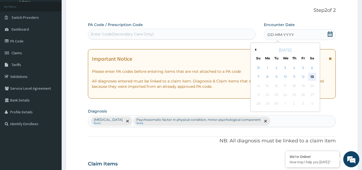
click at [316, 79] on div "13" at bounding box center [312, 77] width 8 height 8
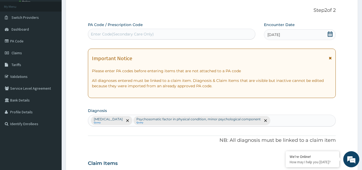
click at [332, 59] on icon at bounding box center [330, 58] width 3 height 4
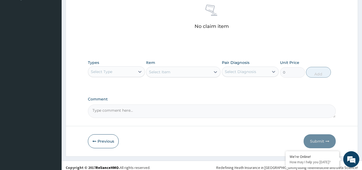
scroll to position [159, 0]
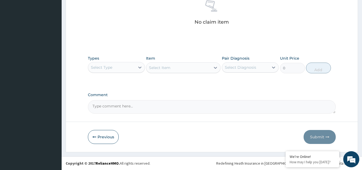
click at [127, 71] on div "Select Type" at bounding box center [111, 67] width 47 height 9
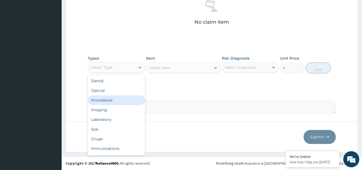
click at [115, 99] on div "Procedures" at bounding box center [116, 100] width 57 height 10
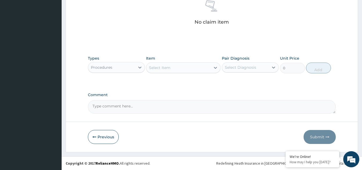
click at [165, 67] on div "Select Item" at bounding box center [159, 67] width 21 height 5
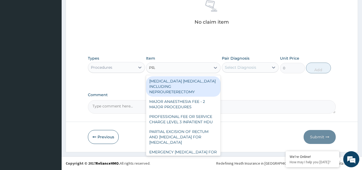
type input "PRAC"
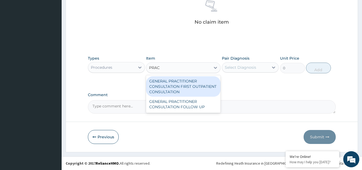
click at [174, 87] on div "GENERAL PRACTITIONER CONSULTATION FIRST OUTPATIENT CONSULTATION" at bounding box center [183, 86] width 75 height 20
type input "3370.125"
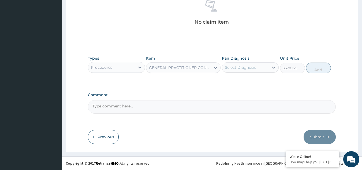
click at [267, 69] on div "Select Diagnosis" at bounding box center [245, 67] width 47 height 9
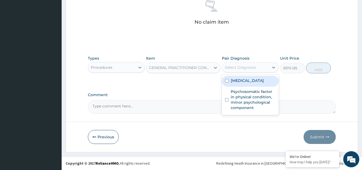
click at [258, 82] on div "Insomnia" at bounding box center [250, 81] width 57 height 11
checkbox input "true"
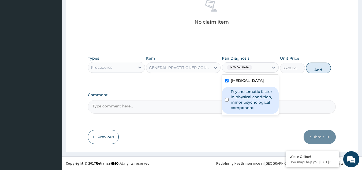
click at [254, 97] on label "Psychosomatic factor in physical condition, minor psychological component" at bounding box center [253, 99] width 45 height 21
checkbox input "true"
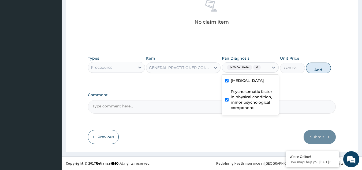
click at [315, 67] on button "Add" at bounding box center [318, 68] width 25 height 11
type input "0"
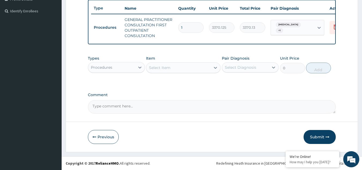
scroll to position [146, 0]
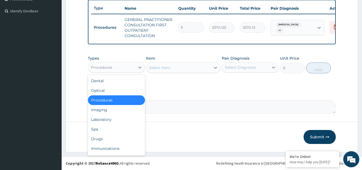
click at [117, 64] on div "Procedures" at bounding box center [111, 67] width 47 height 9
click at [110, 136] on div "Drugs" at bounding box center [116, 139] width 57 height 10
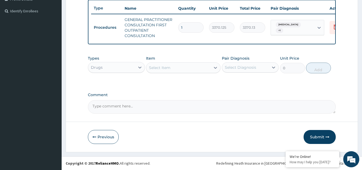
click at [179, 73] on div "Types Drugs Item Select Item Pair Diagnosis Select Diagnosis Unit Price 0 Add" at bounding box center [212, 64] width 248 height 23
click at [179, 68] on div "Select Item" at bounding box center [178, 67] width 64 height 9
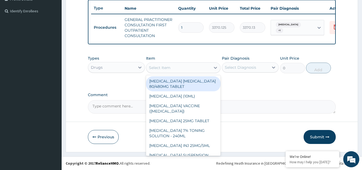
paste input "AMITRYPTILLINE"
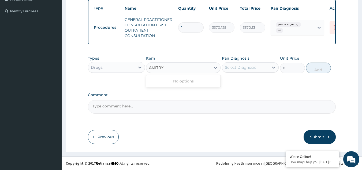
type input "AMITR"
click at [188, 82] on div "AMITRIPTYLINE 25MG TABLET" at bounding box center [183, 81] width 75 height 10
type input "80"
click at [242, 69] on div "Select Diagnosis" at bounding box center [240, 67] width 31 height 5
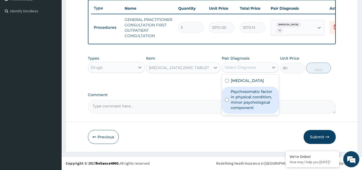
click at [241, 87] on div "Psychosomatic factor in physical condition, minor psychological component" at bounding box center [250, 100] width 57 height 27
checkbox input "true"
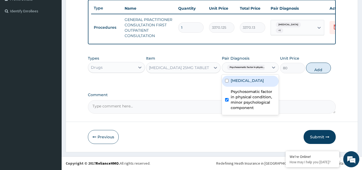
click at [240, 83] on div "Insomnia" at bounding box center [250, 81] width 57 height 11
checkbox input "true"
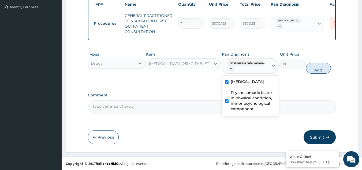
click at [320, 73] on button "Add" at bounding box center [318, 68] width 25 height 11
type input "0"
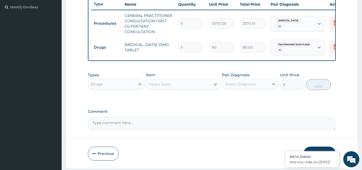
drag, startPoint x: 187, startPoint y: 45, endPoint x: 152, endPoint y: 43, distance: 35.4
click at [152, 43] on tr "Drugs AMITRIPTYLINE 25MG TABLET 1 80 80.00 Psychosomatic factor in physic... + …" at bounding box center [222, 47] width 263 height 21
type input "3"
type input "240.00"
type input "3"
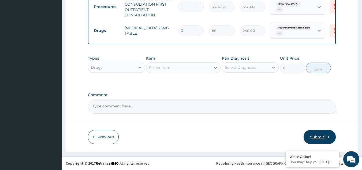
click at [313, 138] on button "Submit" at bounding box center [320, 137] width 32 height 14
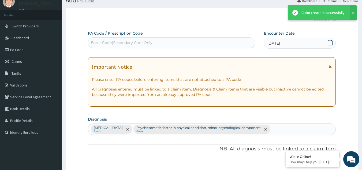
scroll to position [167, 0]
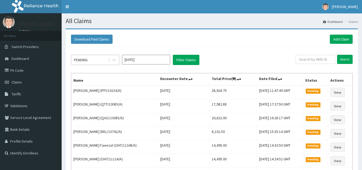
click at [106, 55] on div "PENDING" at bounding box center [95, 60] width 48 height 10
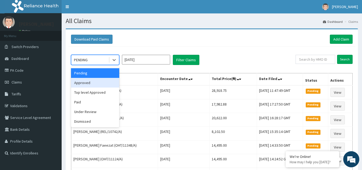
click at [97, 81] on div "Approved" at bounding box center [95, 83] width 48 height 10
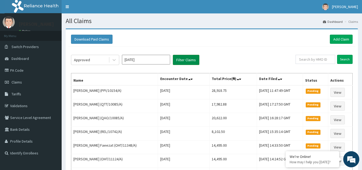
click at [175, 61] on button "Filter Claims" at bounding box center [186, 60] width 27 height 10
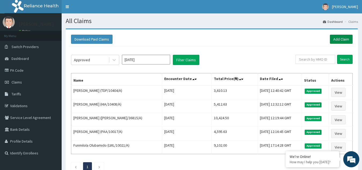
click at [334, 36] on link "Add Claim" at bounding box center [341, 39] width 23 height 9
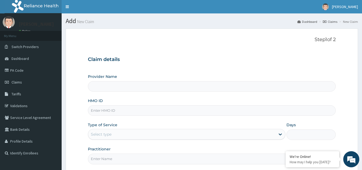
type input "Reliance Family Clinics (RFC) - [GEOGRAPHIC_DATA]"
click at [160, 109] on input "HMO ID" at bounding box center [212, 110] width 248 height 10
paste input "KGP/10425/A"
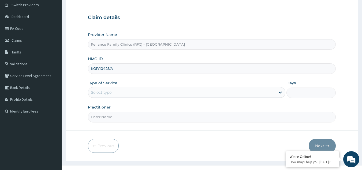
scroll to position [46, 0]
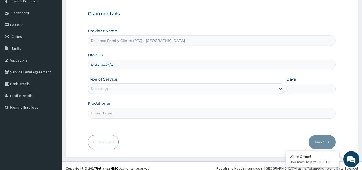
type input "KGP/10425/A"
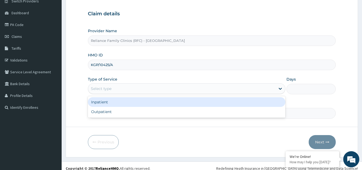
click at [173, 87] on div "Select type" at bounding box center [182, 88] width 188 height 9
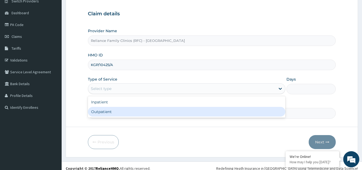
click at [167, 108] on div "Outpatient" at bounding box center [187, 112] width 198 height 10
type input "1"
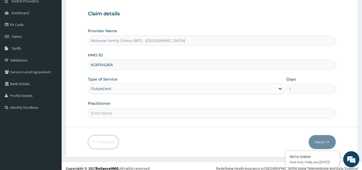
click at [167, 108] on input "Practitioner" at bounding box center [212, 113] width 248 height 10
type input "Dr Adetuyi"
click at [324, 144] on button "Next" at bounding box center [322, 142] width 27 height 14
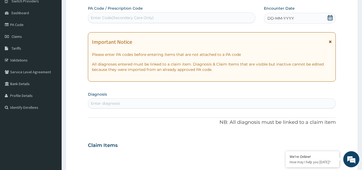
click at [130, 19] on div "Enter Code(Secondary Care Only)" at bounding box center [122, 17] width 63 height 5
paste input "PA/3AFDD0"
type input "PA/3AFDD0"
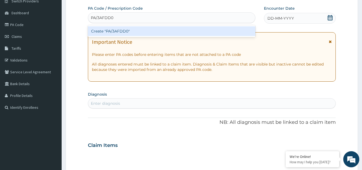
click at [123, 34] on div "Create "PA/3AFDD0"" at bounding box center [172, 31] width 168 height 10
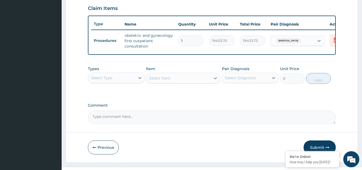
scroll to position [186, 0]
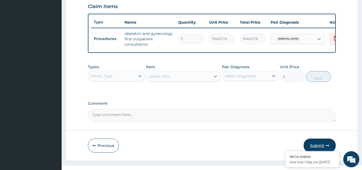
click at [330, 146] on button "Submit" at bounding box center [320, 145] width 32 height 14
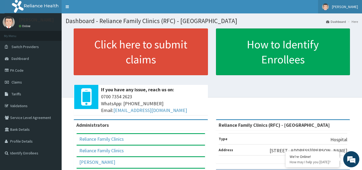
click at [345, 10] on link "[PERSON_NAME]" at bounding box center [340, 6] width 44 height 13
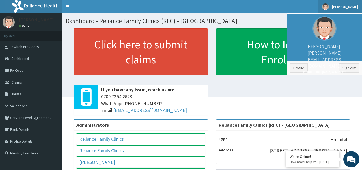
click at [350, 62] on li "Profile Sign out" at bounding box center [325, 68] width 75 height 14
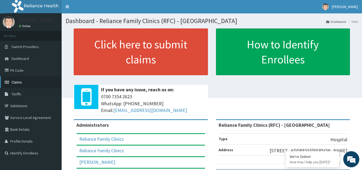
click at [26, 80] on link "Claims" at bounding box center [31, 82] width 62 height 12
click at [9, 80] on link "Claims" at bounding box center [31, 82] width 62 height 12
